Goal: Information Seeking & Learning: Learn about a topic

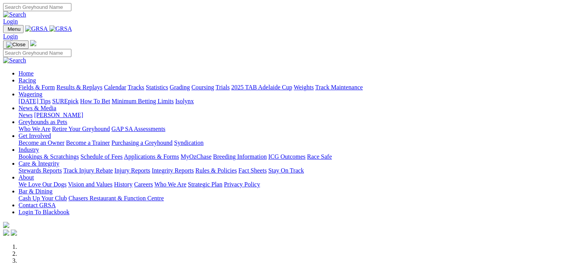
click at [96, 84] on link "Results & Replays" at bounding box center [79, 87] width 46 height 7
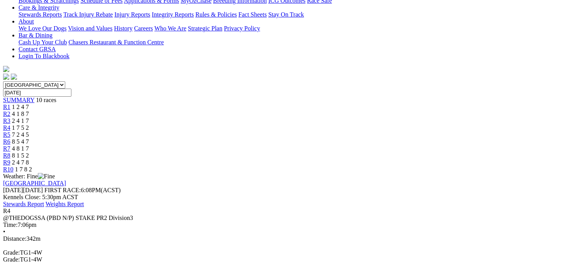
scroll to position [175, 0]
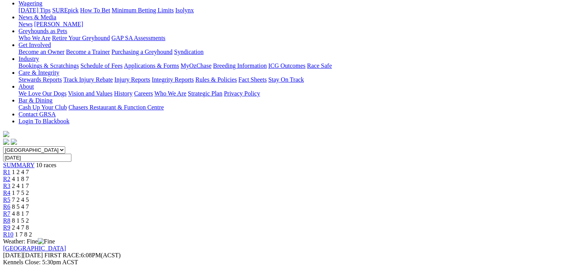
scroll to position [0, 0]
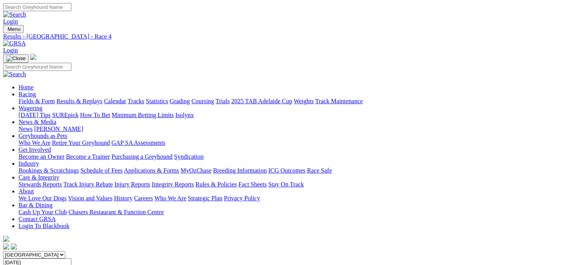
click at [168, 98] on link "Statistics" at bounding box center [157, 101] width 22 height 7
type input "elegant cindy"
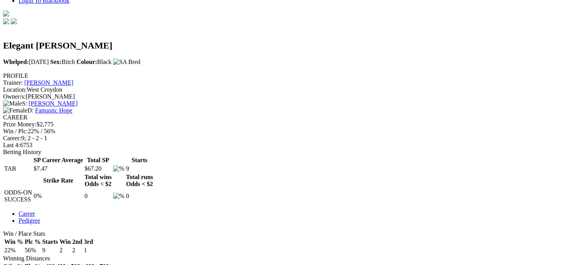
scroll to position [227, 0]
